Goal: Check status: Check status

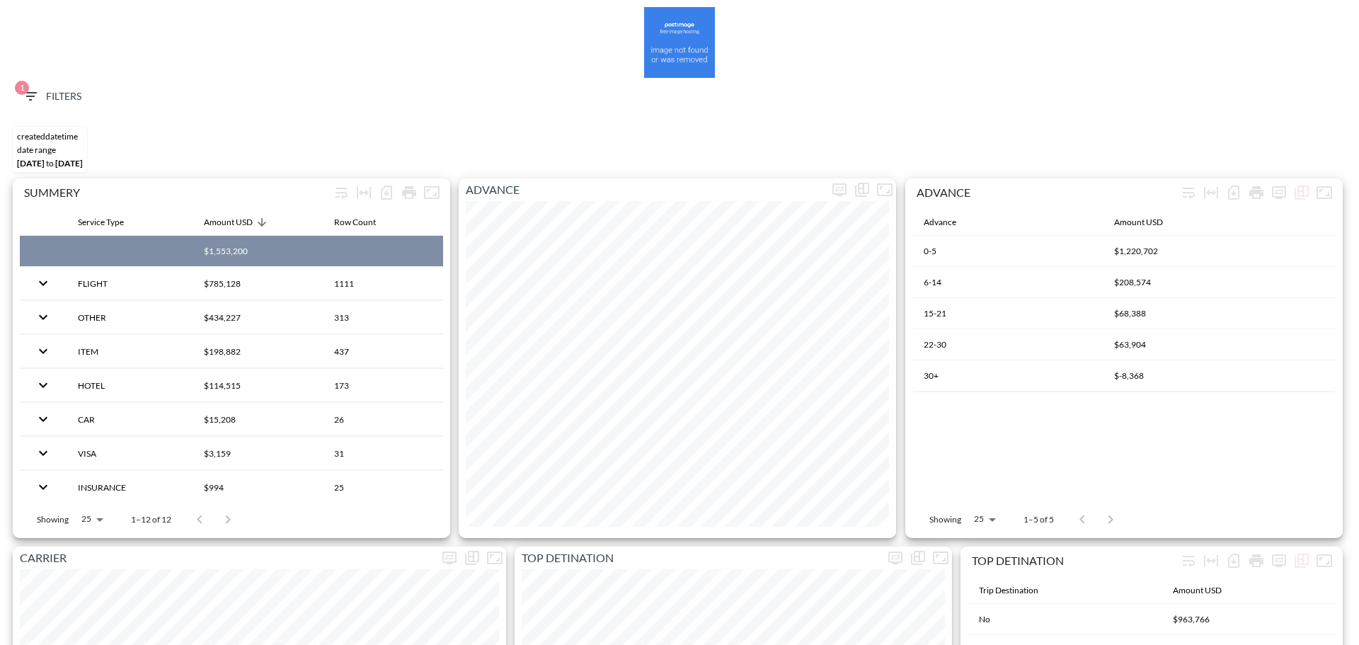
click at [35, 101] on icon "button" at bounding box center [30, 96] width 17 height 17
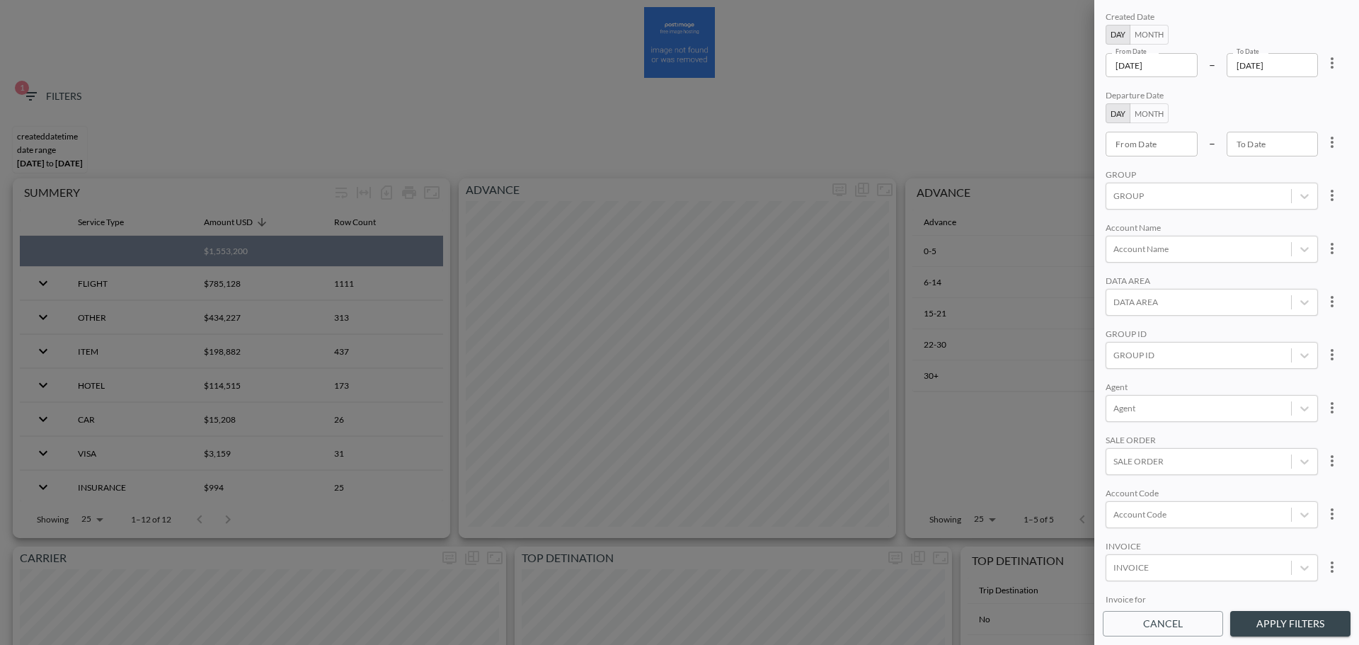
click at [1330, 62] on icon "more" at bounding box center [1331, 62] width 3 height 11
click at [1315, 90] on li "Clear" at bounding box center [1279, 95] width 127 height 25
click at [1129, 64] on div "From Date From Date" at bounding box center [1151, 65] width 92 height 24
type input "YYYY-MM-DD"
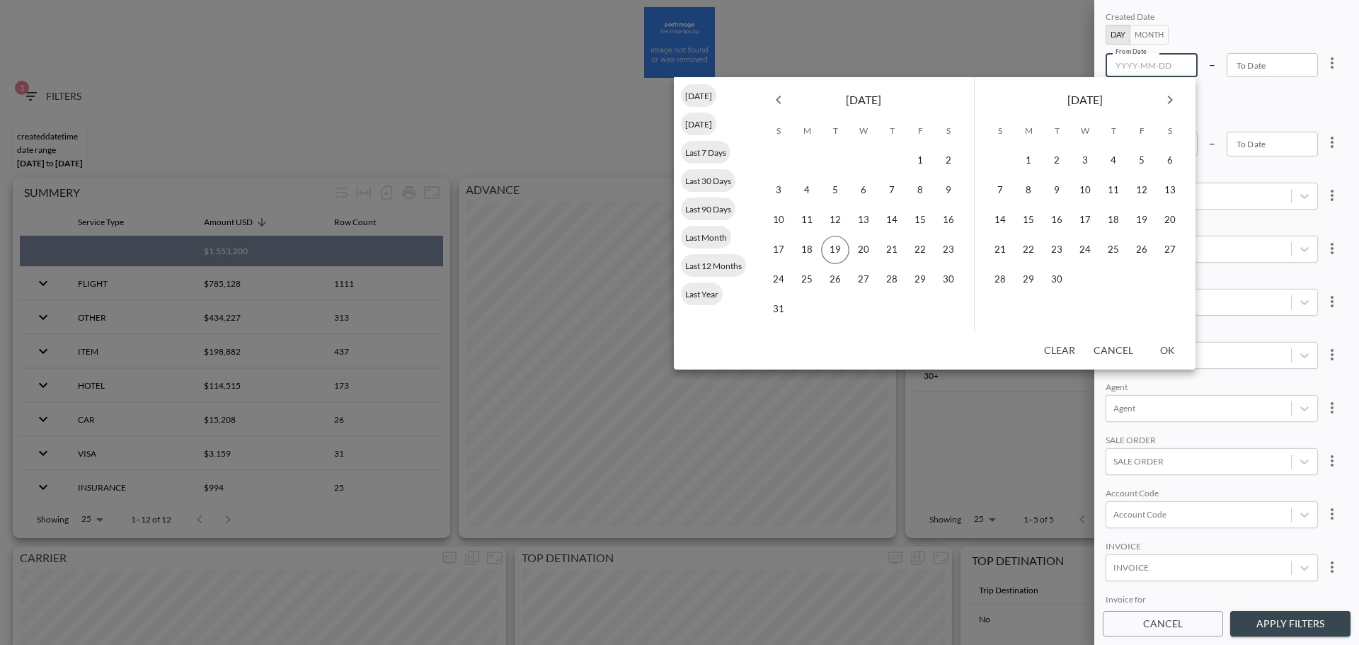
click at [779, 98] on icon "Previous month" at bounding box center [778, 99] width 17 height 17
click at [834, 160] on button "1" at bounding box center [835, 160] width 28 height 28
type input "[DATE]"
type input "YYYY-MM-DD"
click at [883, 279] on button "31" at bounding box center [891, 279] width 28 height 28
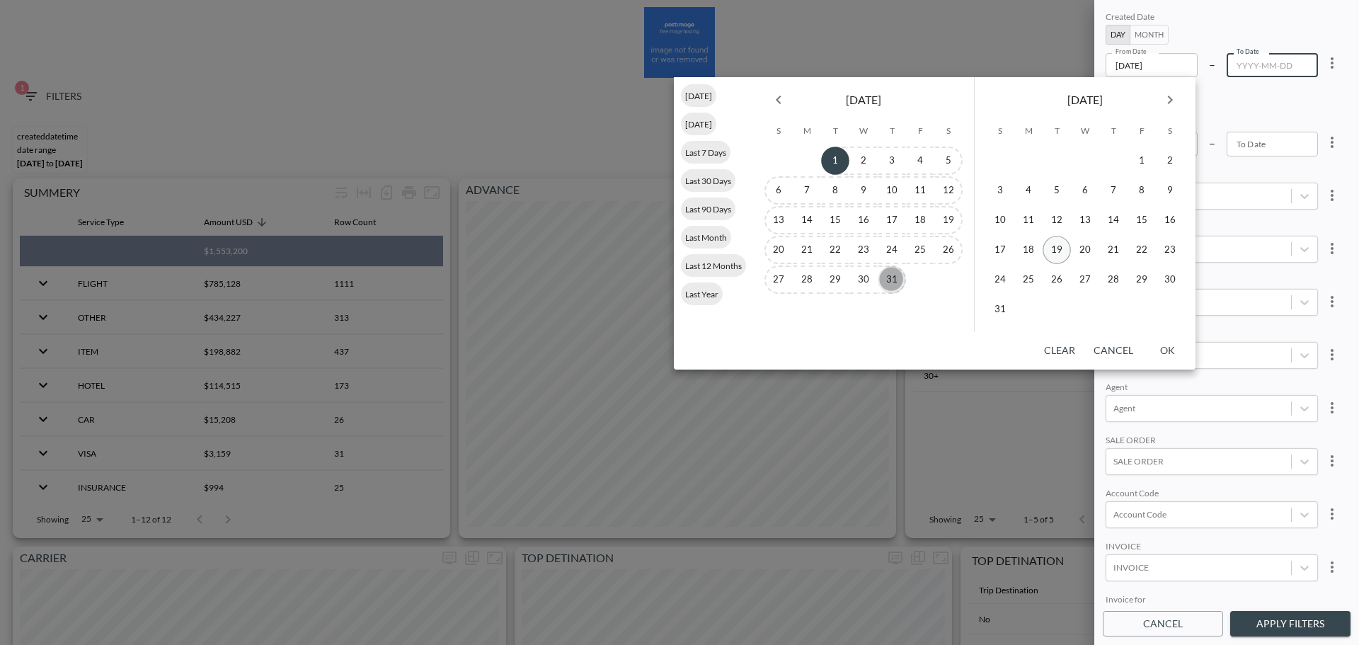
type input "[DATE]"
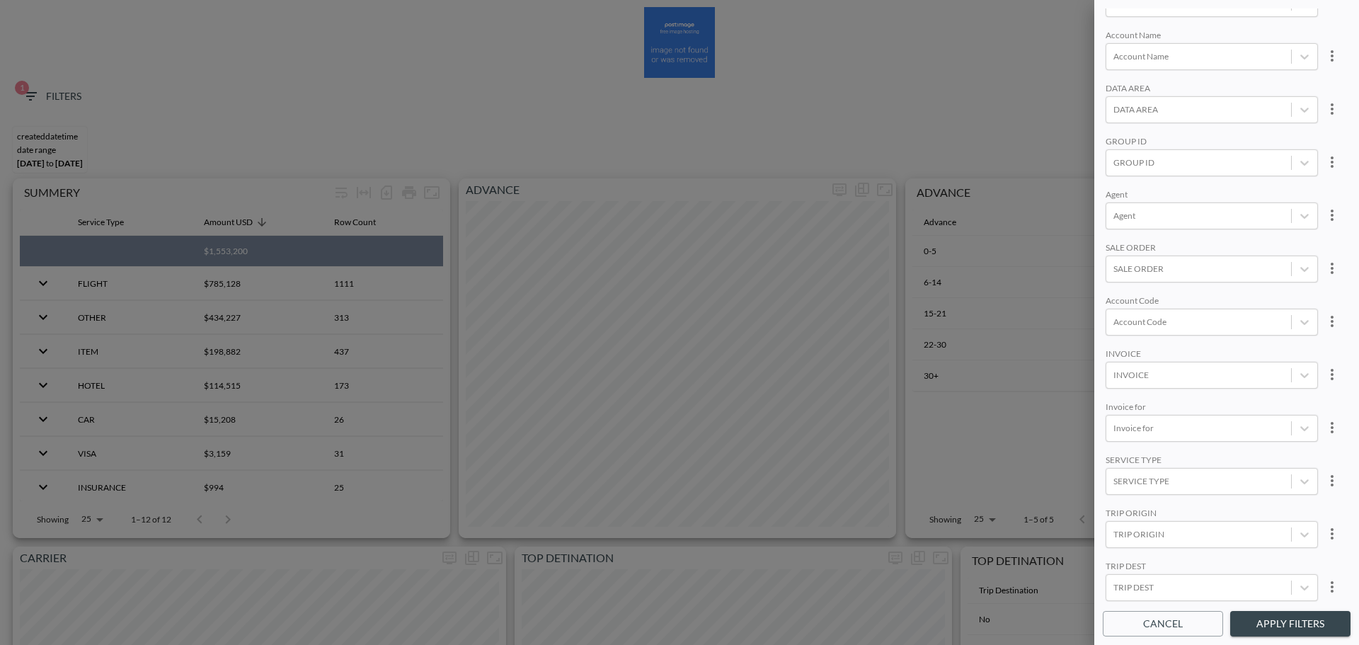
scroll to position [200, 0]
click at [1186, 315] on div at bounding box center [1198, 321] width 171 height 13
click at [1120, 264] on input "NXTS" at bounding box center [1116, 268] width 30 height 30
type input "NXTS"
click at [1277, 224] on div "Created Date Day Month From Date [DATE] From Date – To Date [DATE] To Date Depa…" at bounding box center [1226, 305] width 248 height 595
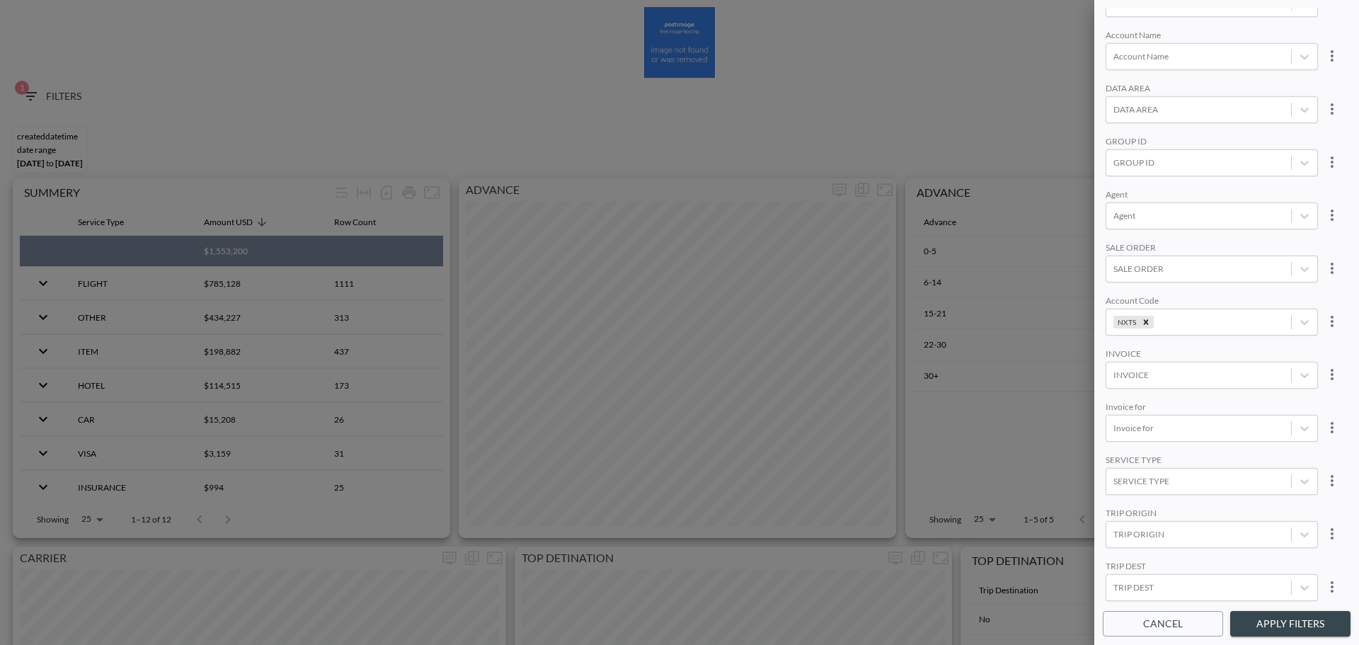
click at [1302, 638] on div "Created Date Day Month From Date [DATE] From Date – To Date [DATE] To Date Depa…" at bounding box center [1226, 322] width 265 height 645
click at [1307, 621] on button "Apply Filters" at bounding box center [1290, 624] width 120 height 26
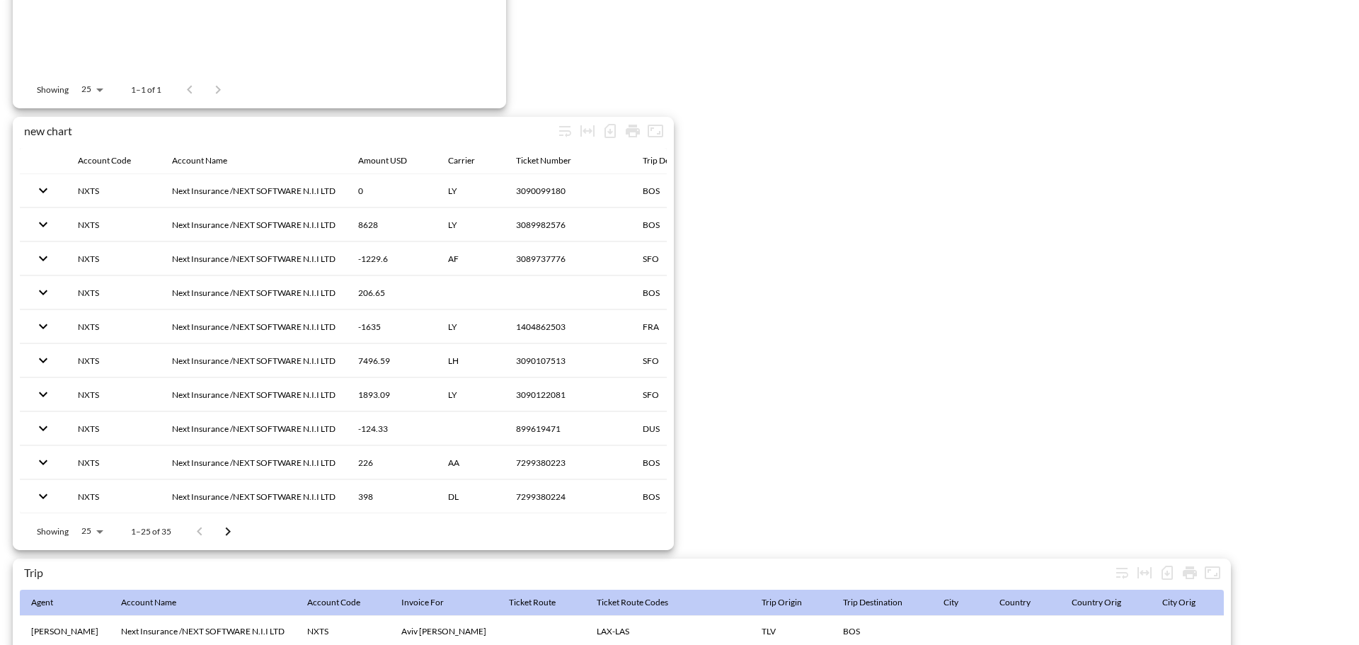
scroll to position [2225, 0]
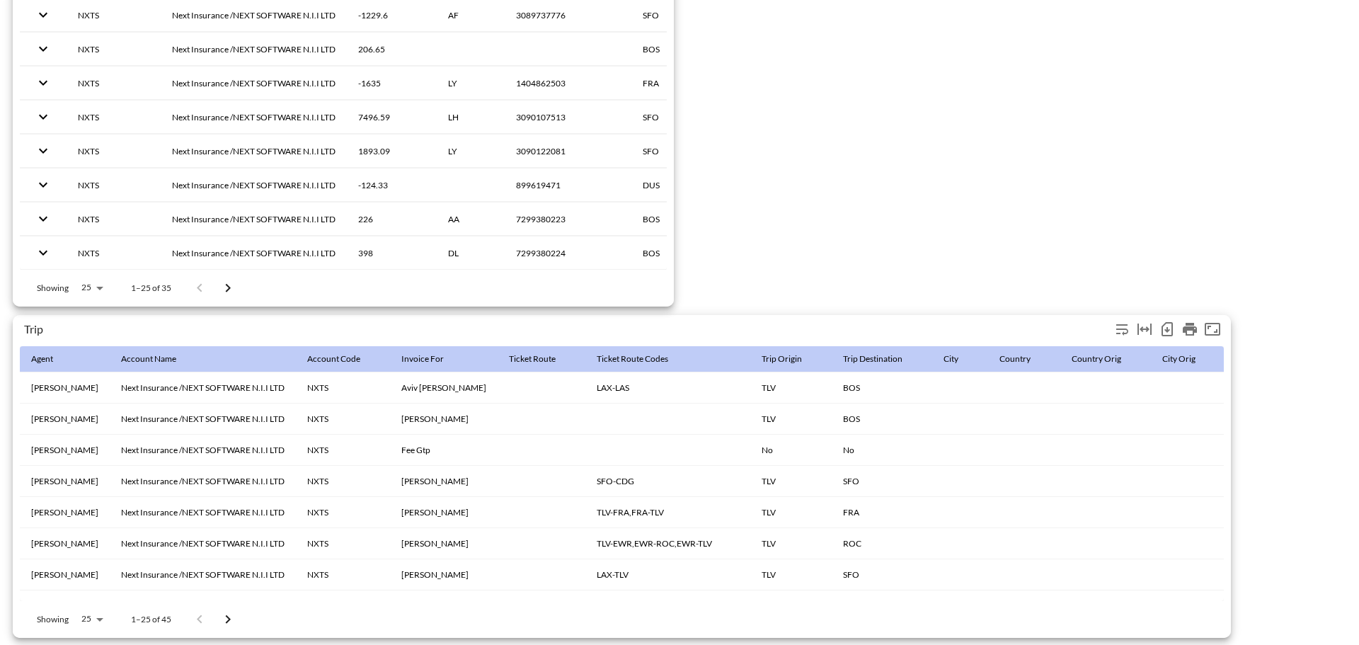
click at [1171, 323] on icon "Number of rows selected for download: 45" at bounding box center [1166, 329] width 11 height 14
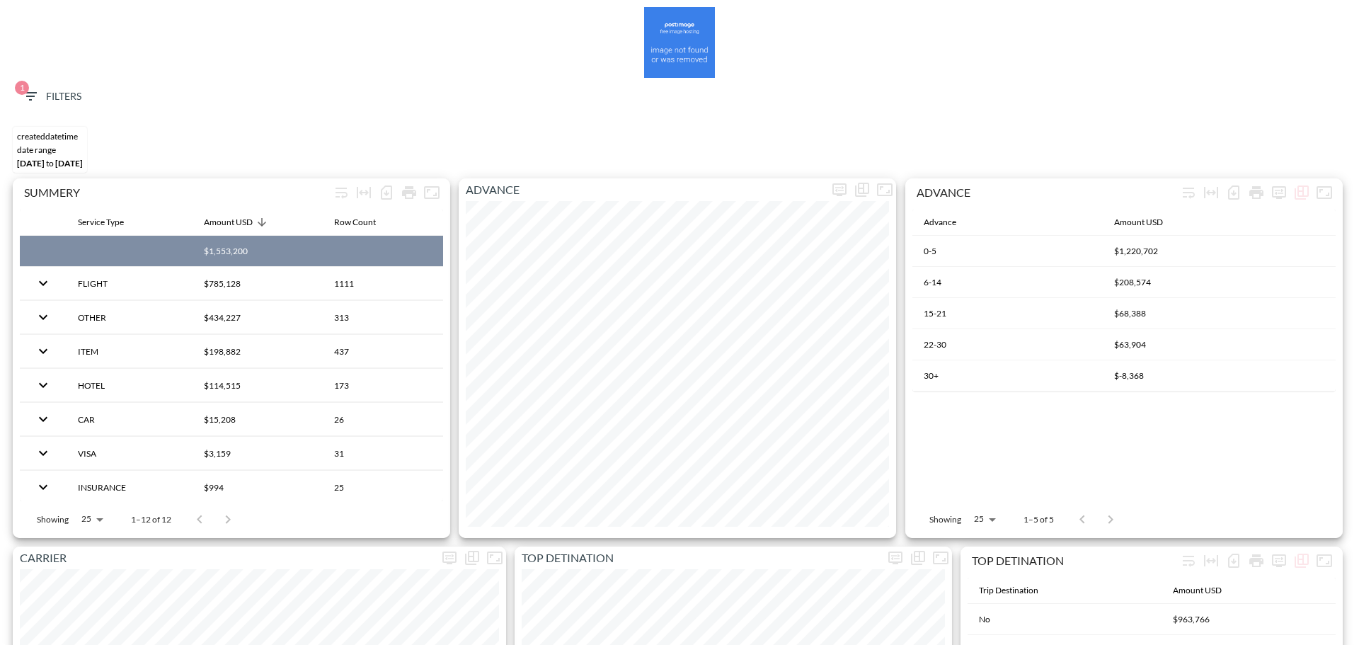
click at [30, 95] on icon "button" at bounding box center [30, 96] width 17 height 17
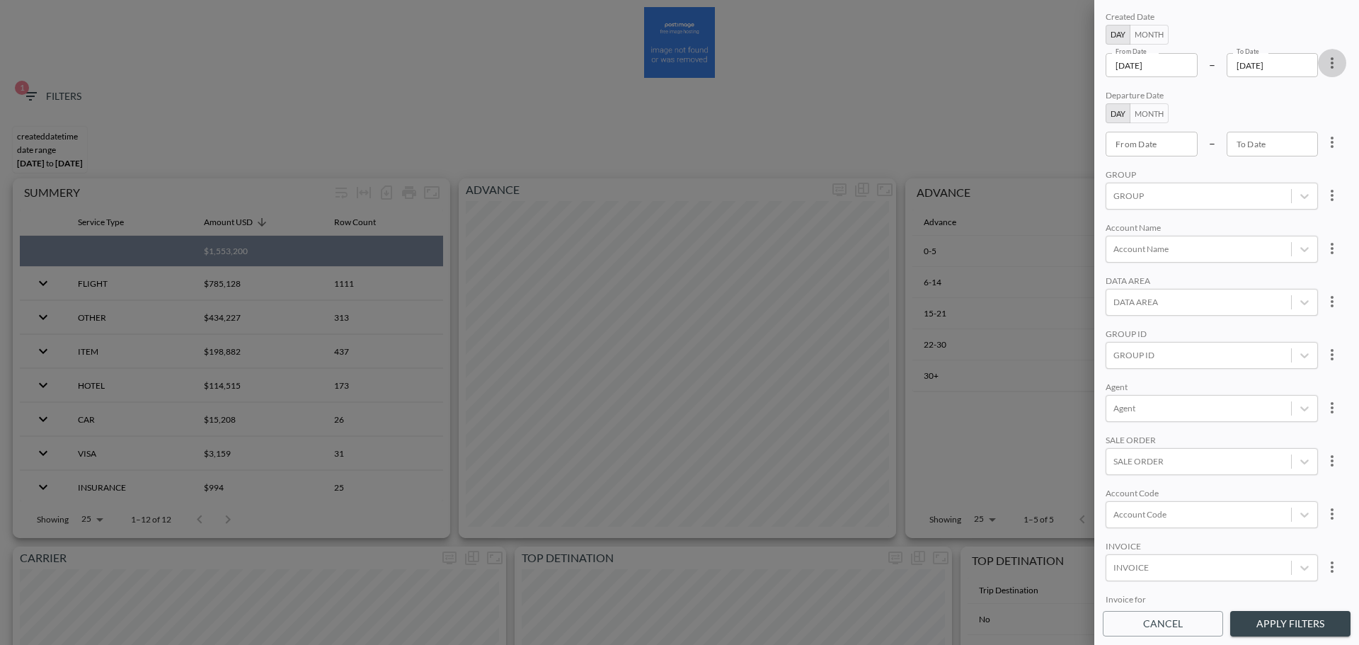
click at [1330, 64] on icon "more" at bounding box center [1331, 62] width 17 height 17
click at [1189, 64] on div at bounding box center [679, 322] width 1359 height 645
click at [1176, 69] on input "[DATE]" at bounding box center [1151, 65] width 92 height 24
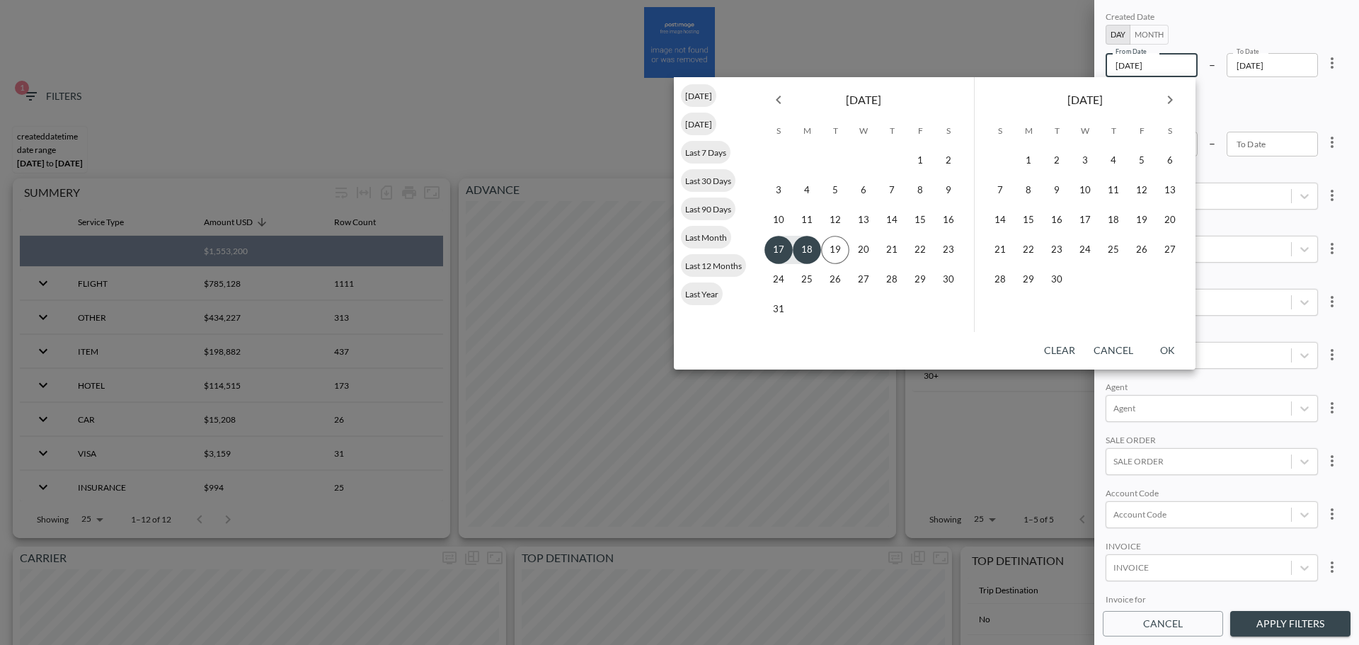
click at [787, 103] on button "Previous month" at bounding box center [778, 100] width 28 height 28
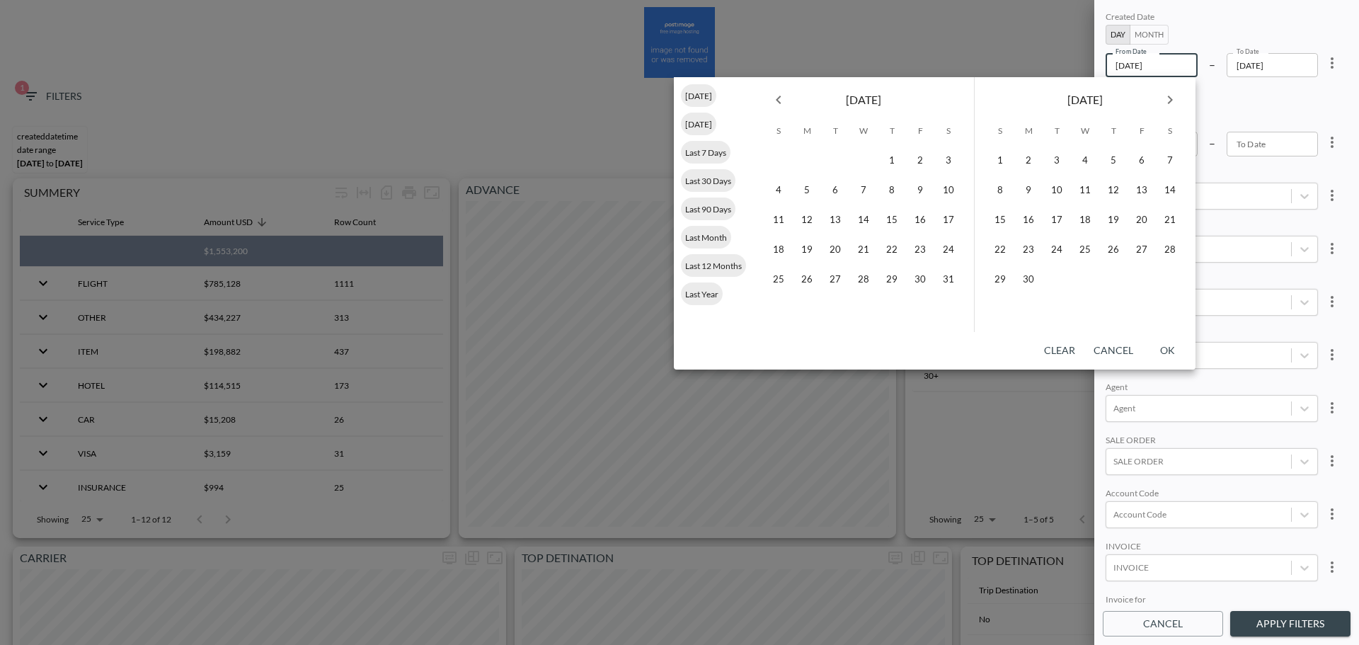
click at [787, 103] on button "Previous month" at bounding box center [778, 100] width 28 height 28
click at [868, 165] on button "1" at bounding box center [863, 160] width 28 height 28
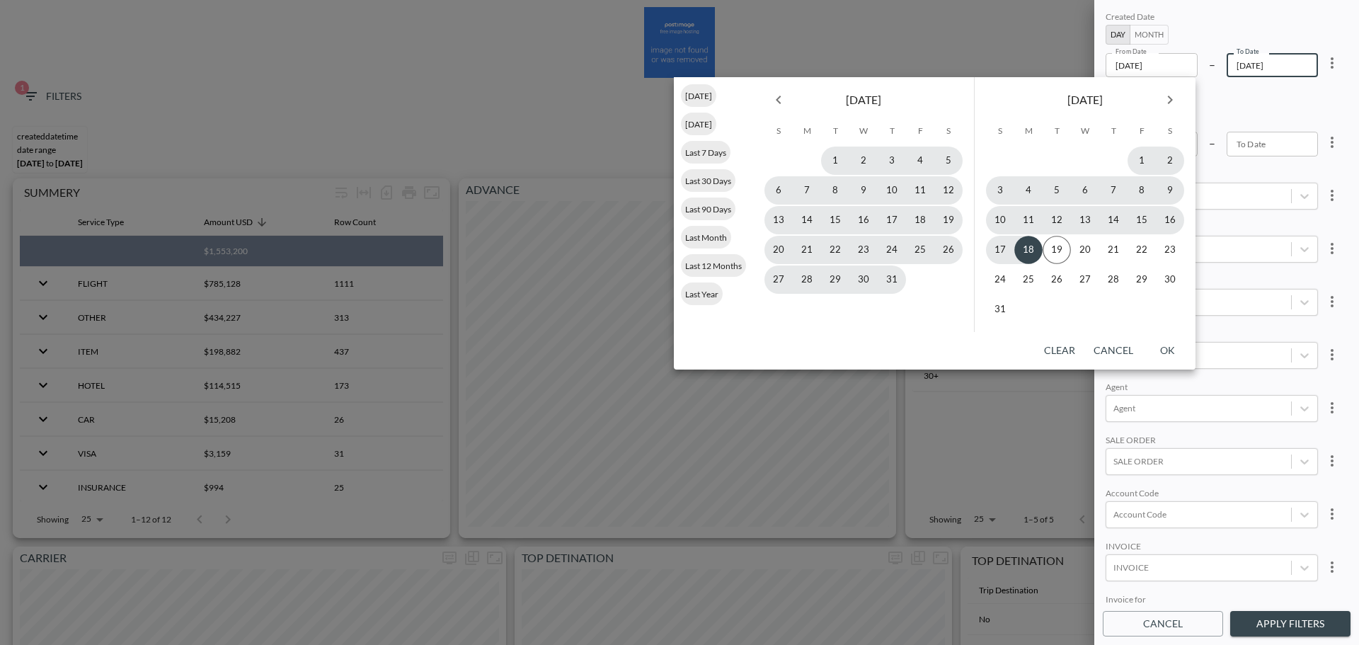
type input "2025-01-01"
click at [1022, 260] on button "18" at bounding box center [1028, 250] width 28 height 28
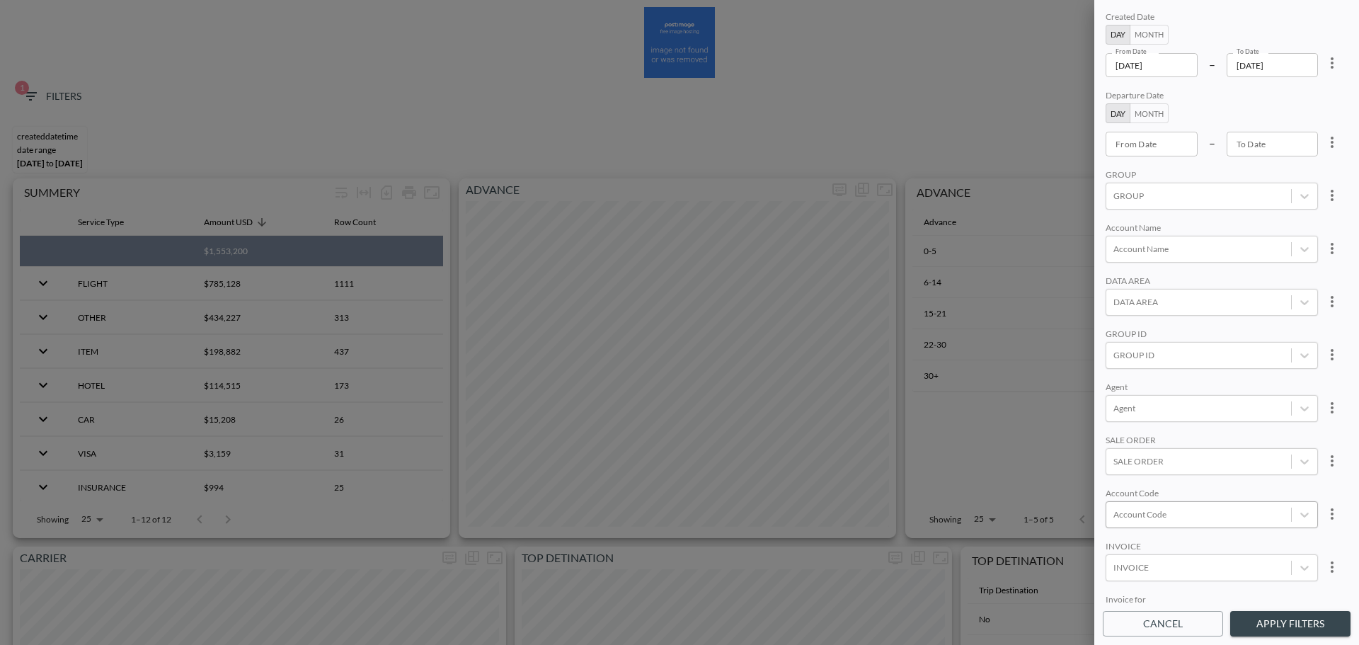
click at [1168, 515] on div at bounding box center [1198, 513] width 171 height 13
type input "n"
click at [1119, 469] on input "NXTS" at bounding box center [1116, 468] width 30 height 30
type input "NXTS"
click at [1214, 434] on div "SALE ORDER" at bounding box center [1211, 440] width 212 height 13
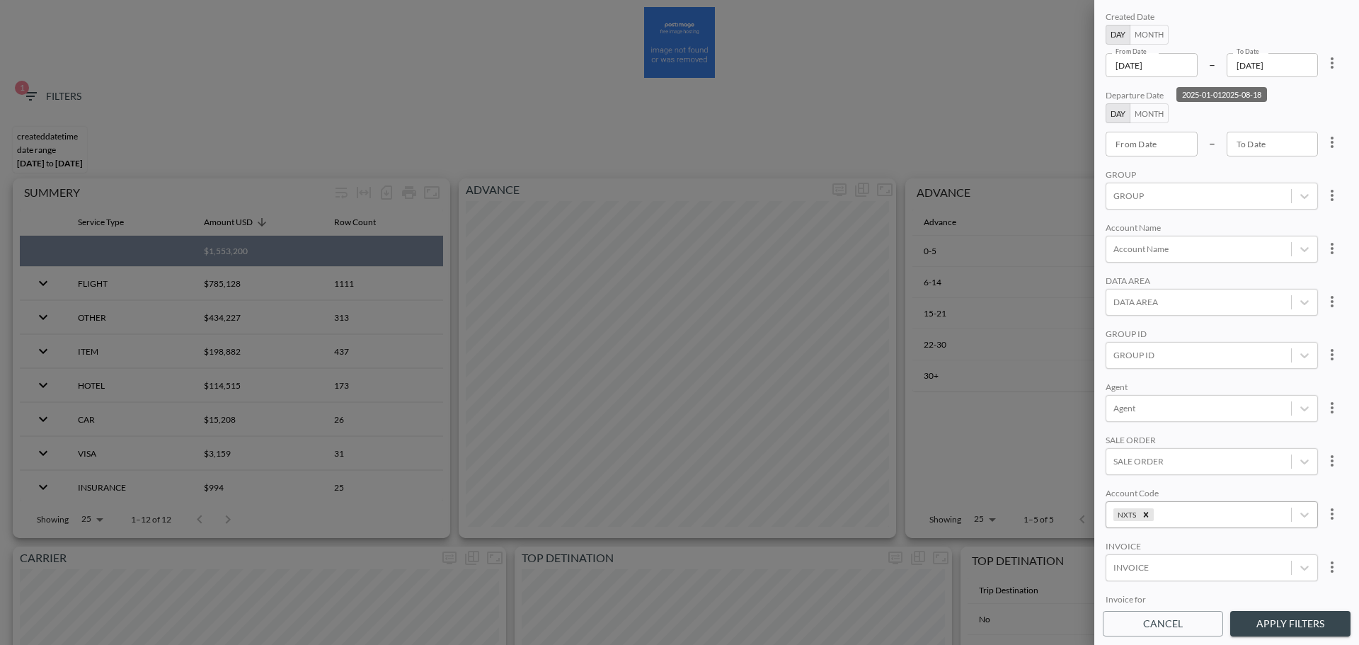
click at [1258, 626] on button "Apply Filters" at bounding box center [1290, 624] width 120 height 26
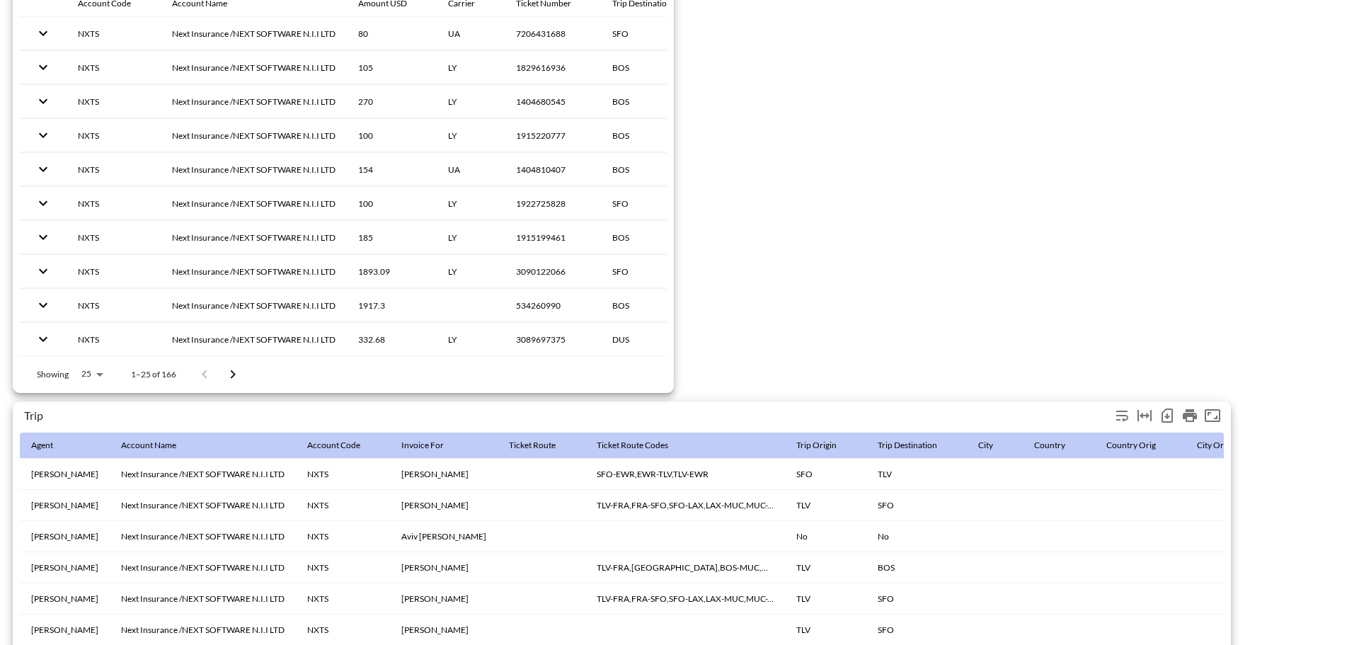
scroll to position [2225, 0]
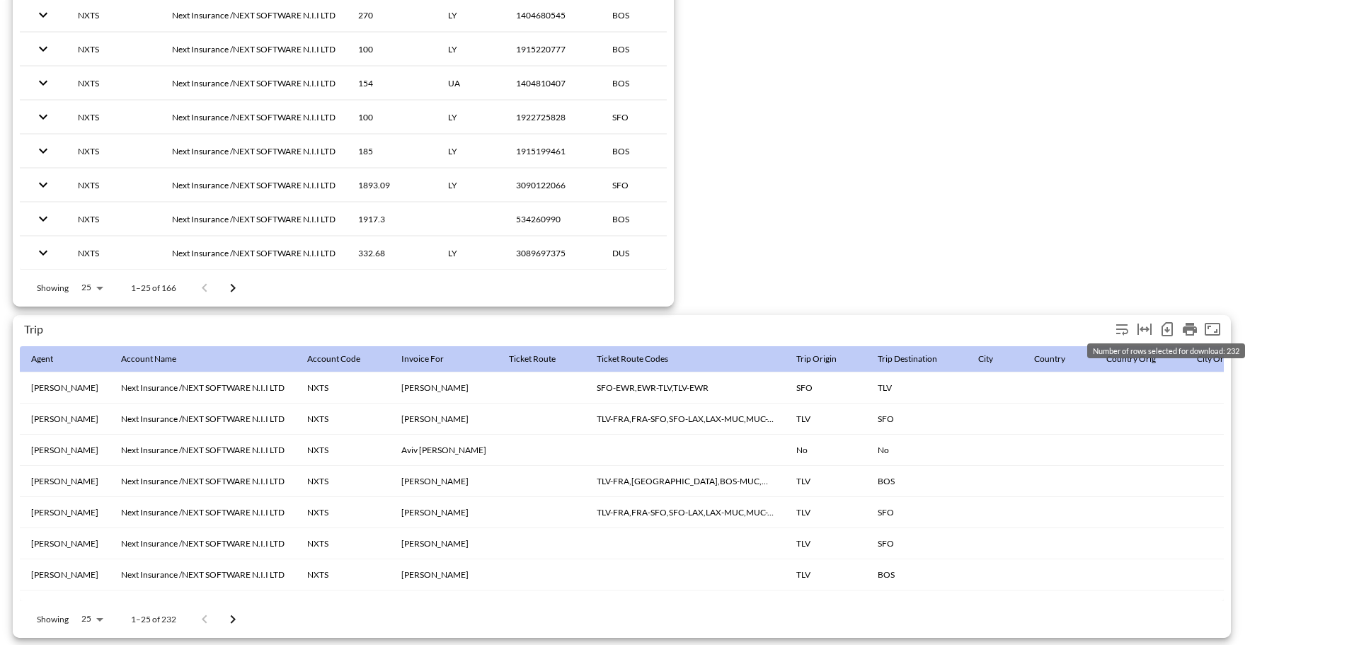
click at [1167, 325] on icon "Number of rows selected for download: 232" at bounding box center [1166, 329] width 17 height 17
